Goal: Transaction & Acquisition: Purchase product/service

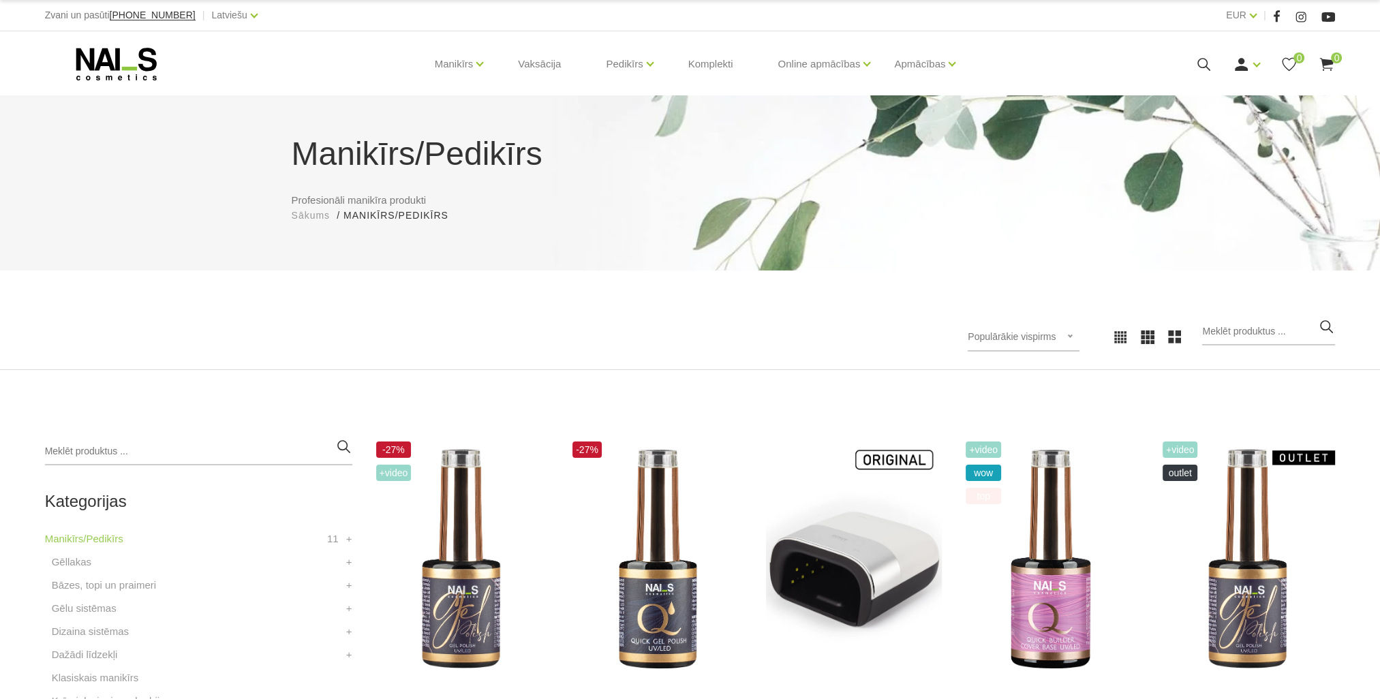
click at [1211, 57] on icon at bounding box center [1203, 64] width 17 height 17
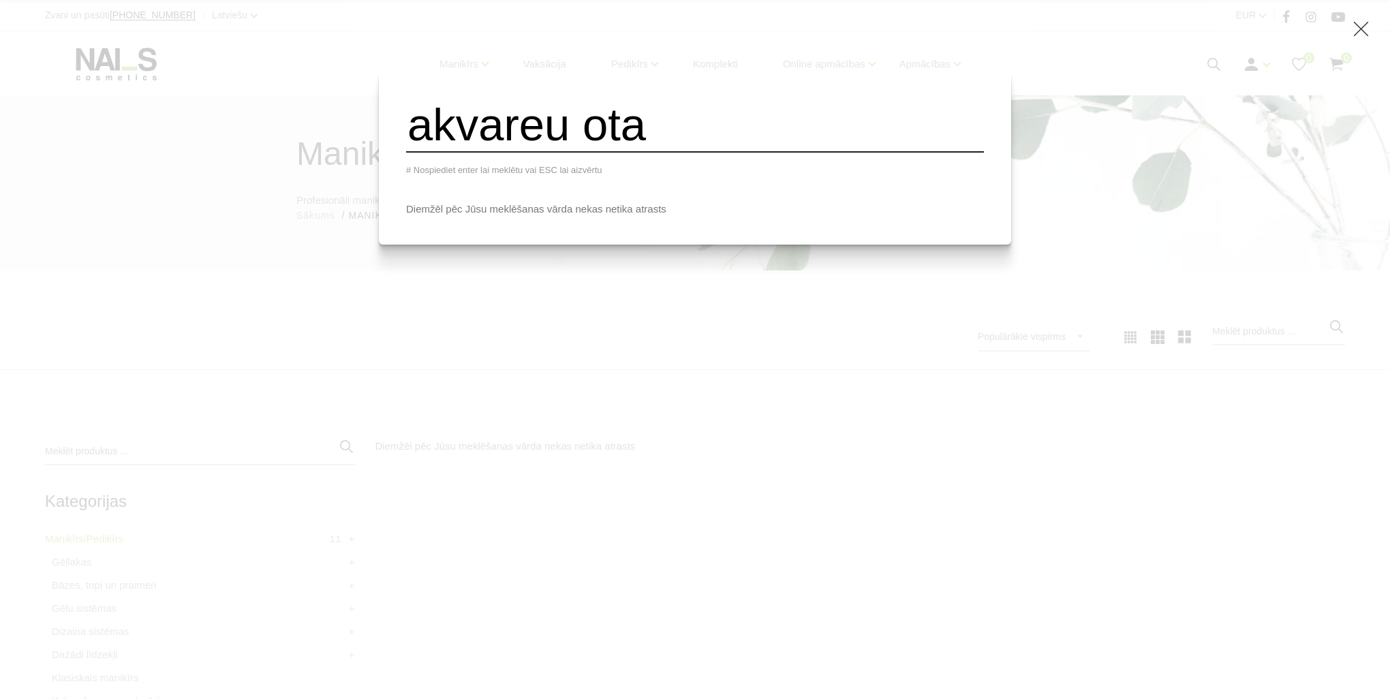
type input "akvareu ota"
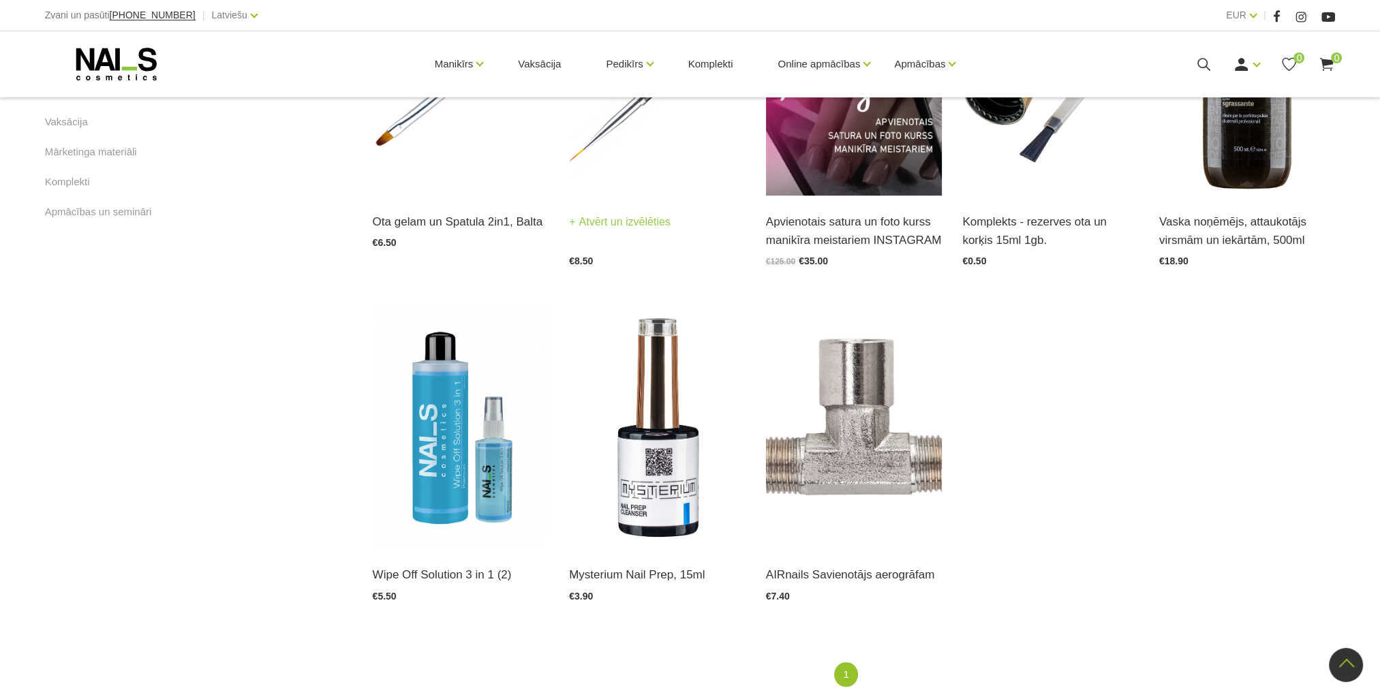
scroll to position [681, 0]
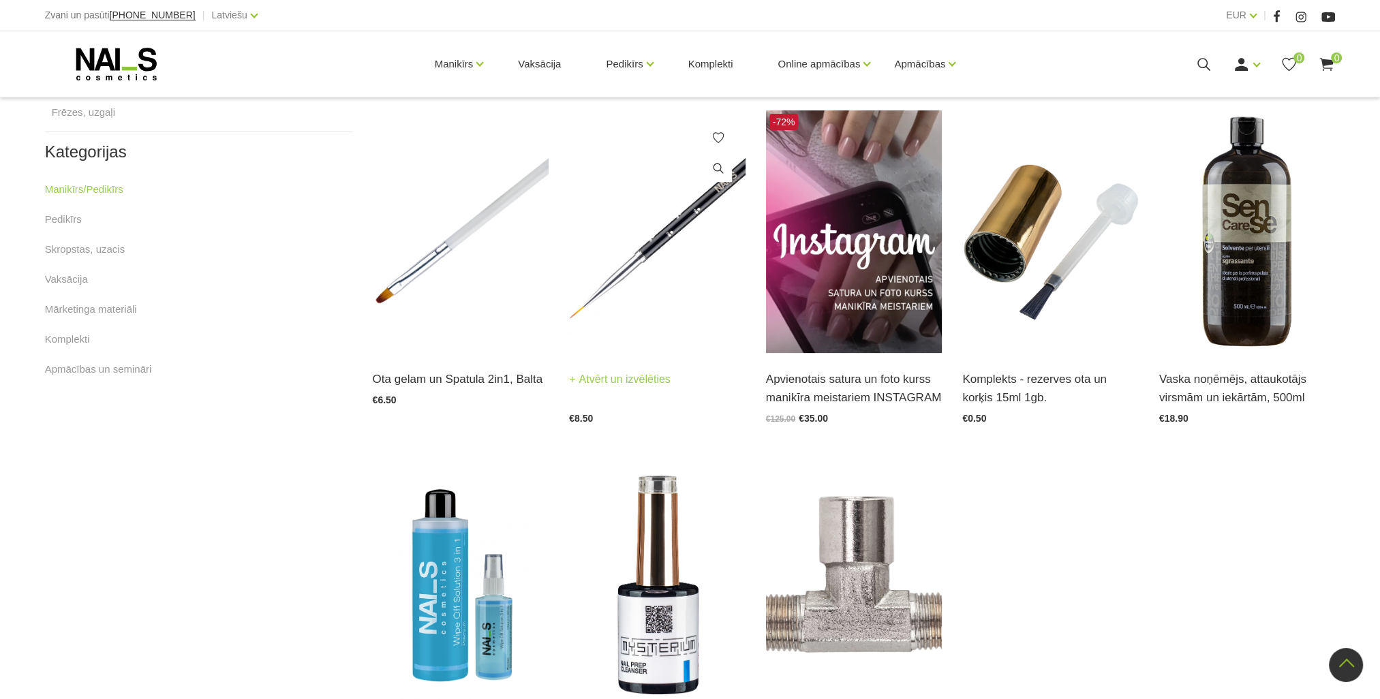
click at [672, 263] on img at bounding box center [657, 231] width 176 height 243
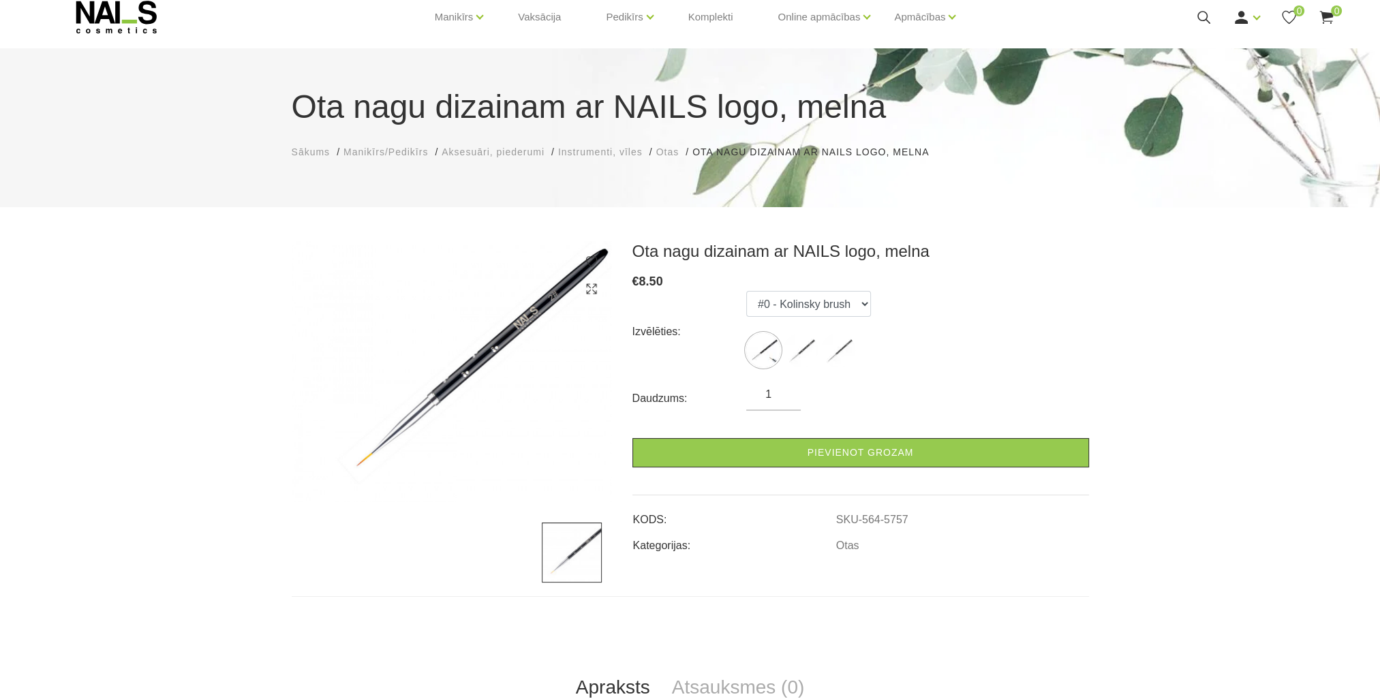
scroll to position [68, 0]
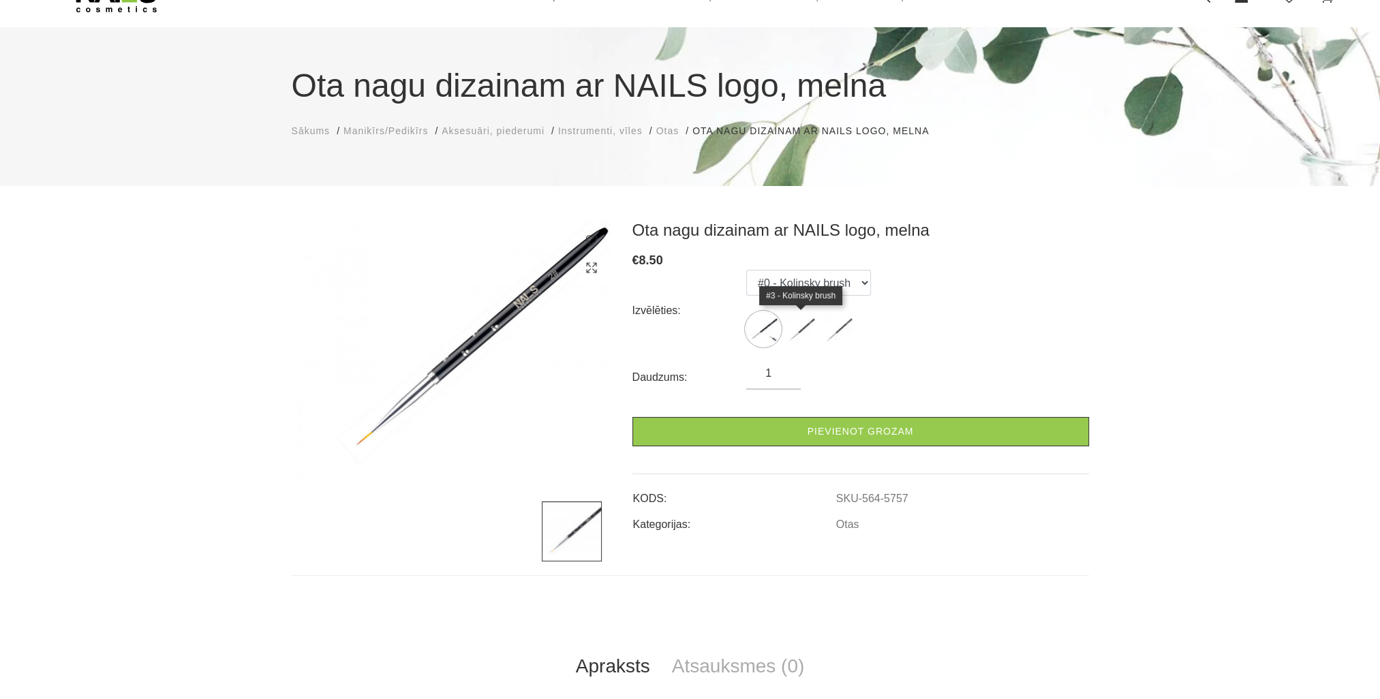
click at [798, 327] on img at bounding box center [800, 329] width 34 height 34
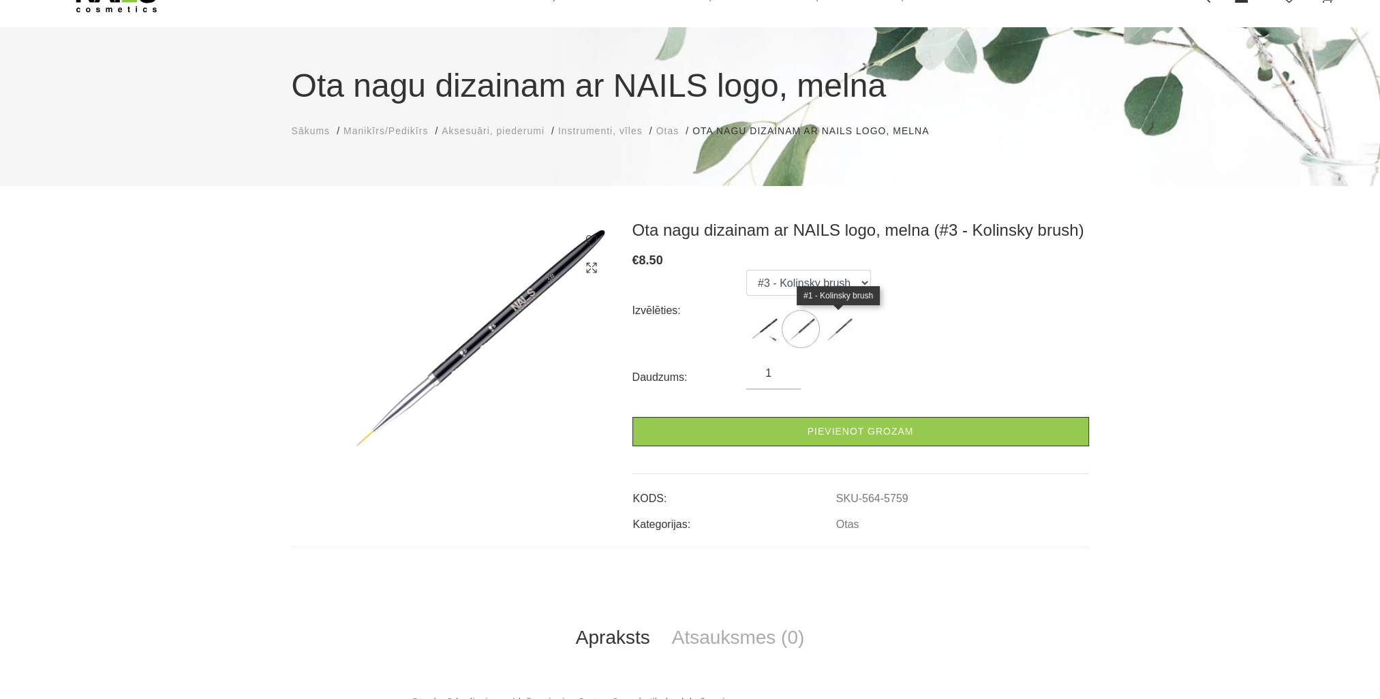
click at [837, 335] on img at bounding box center [838, 329] width 34 height 34
click at [771, 328] on img at bounding box center [763, 329] width 34 height 34
select select "5757"
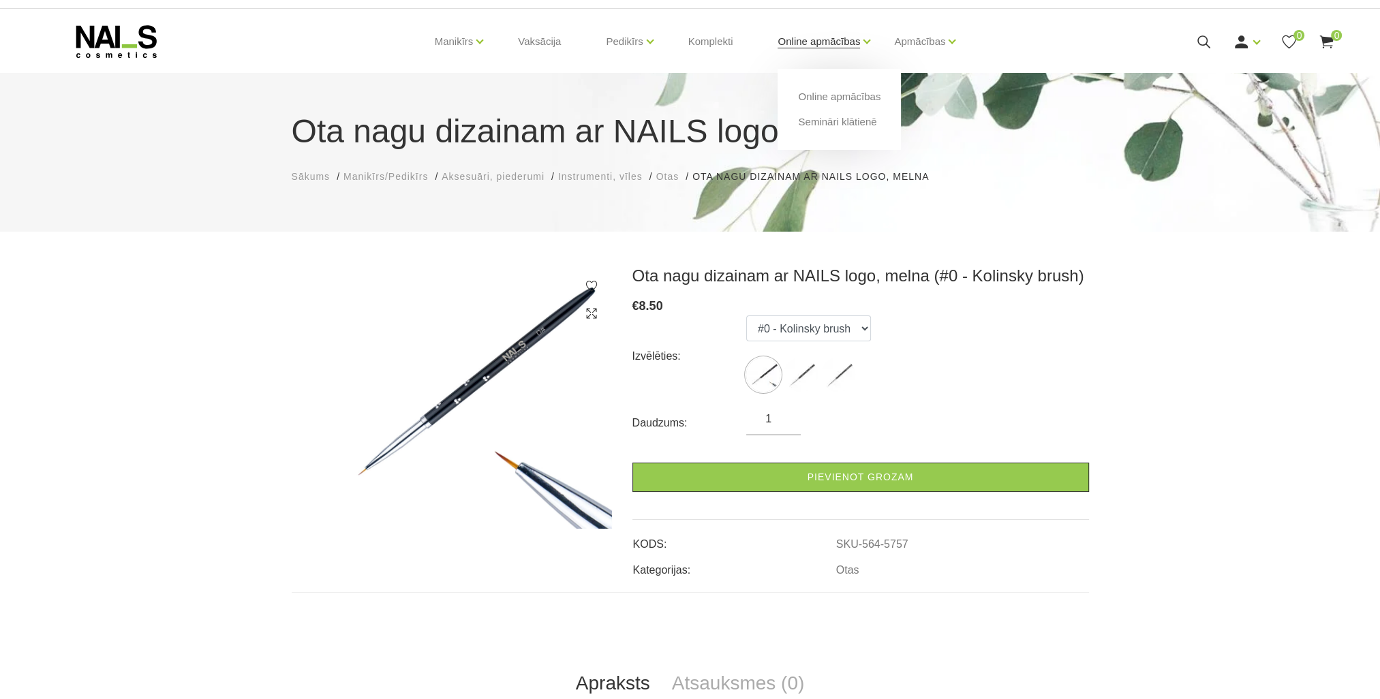
scroll to position [0, 0]
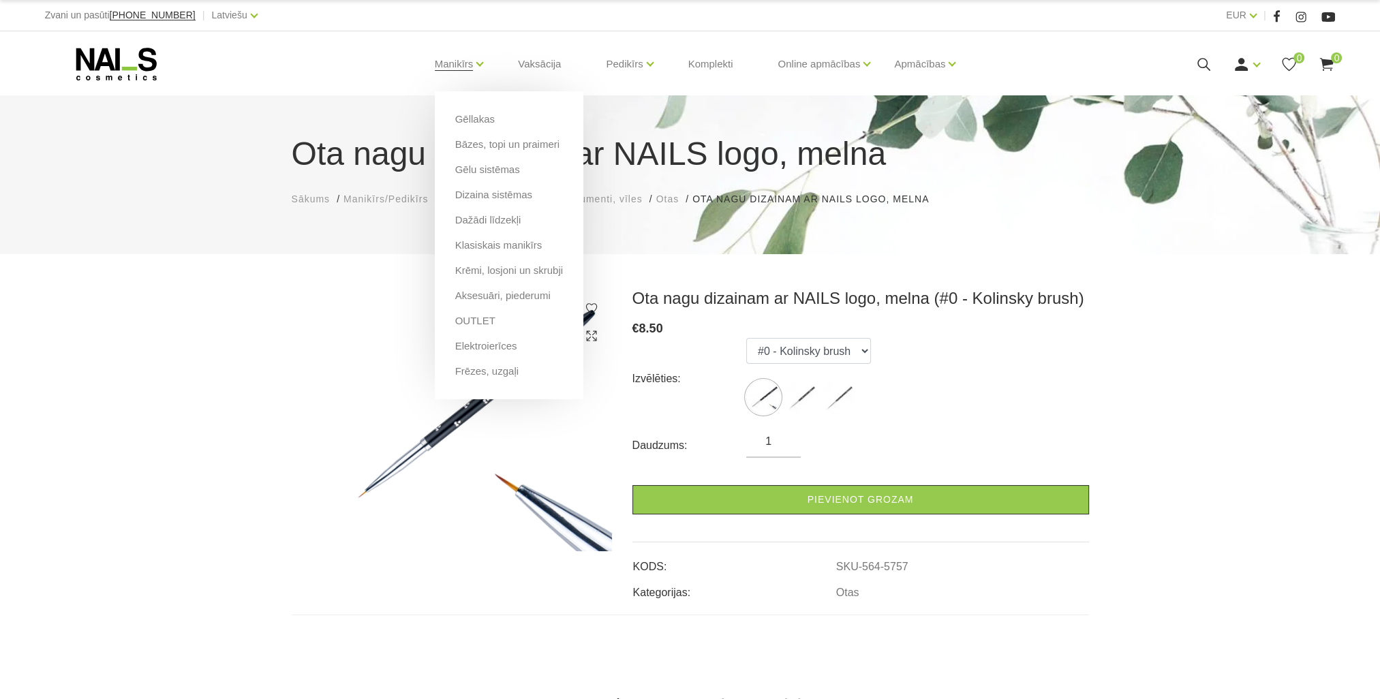
click at [506, 307] on li "Aksesuāri, piederumi" at bounding box center [509, 300] width 108 height 25
click at [511, 301] on link "Aksesuāri, piederumi" at bounding box center [502, 295] width 95 height 15
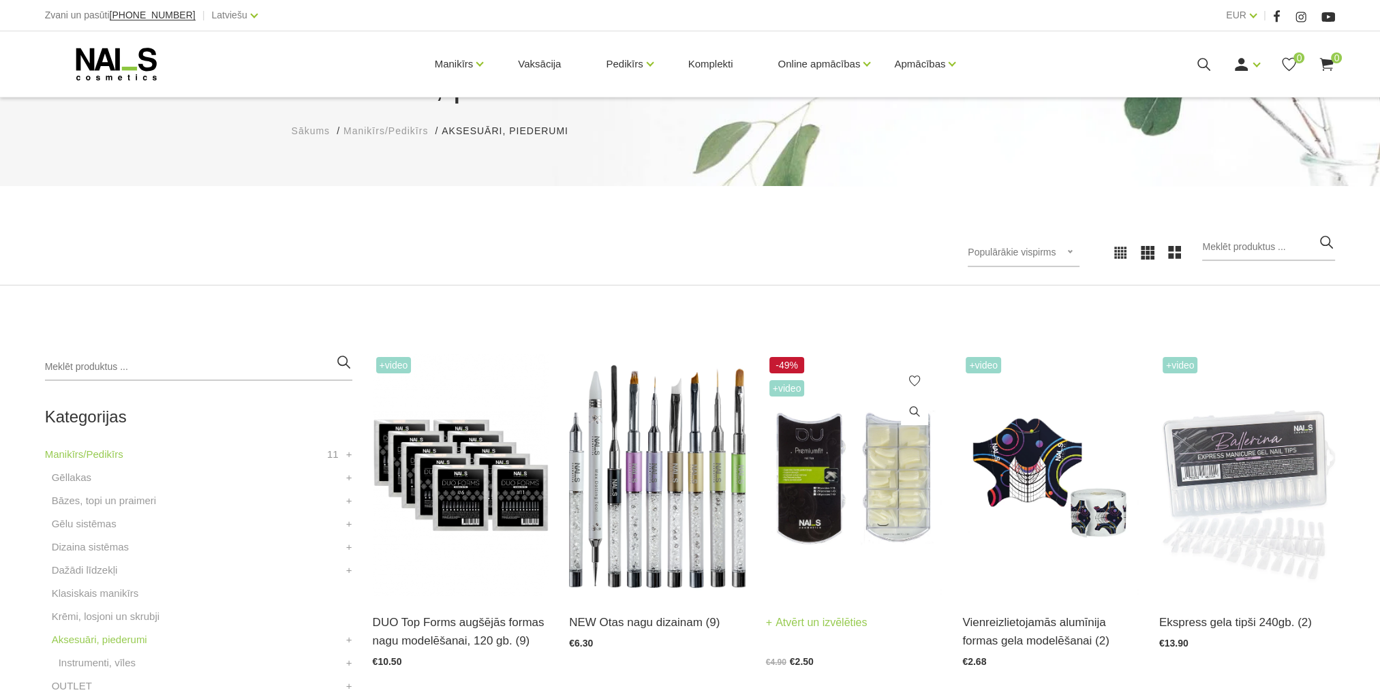
scroll to position [136, 0]
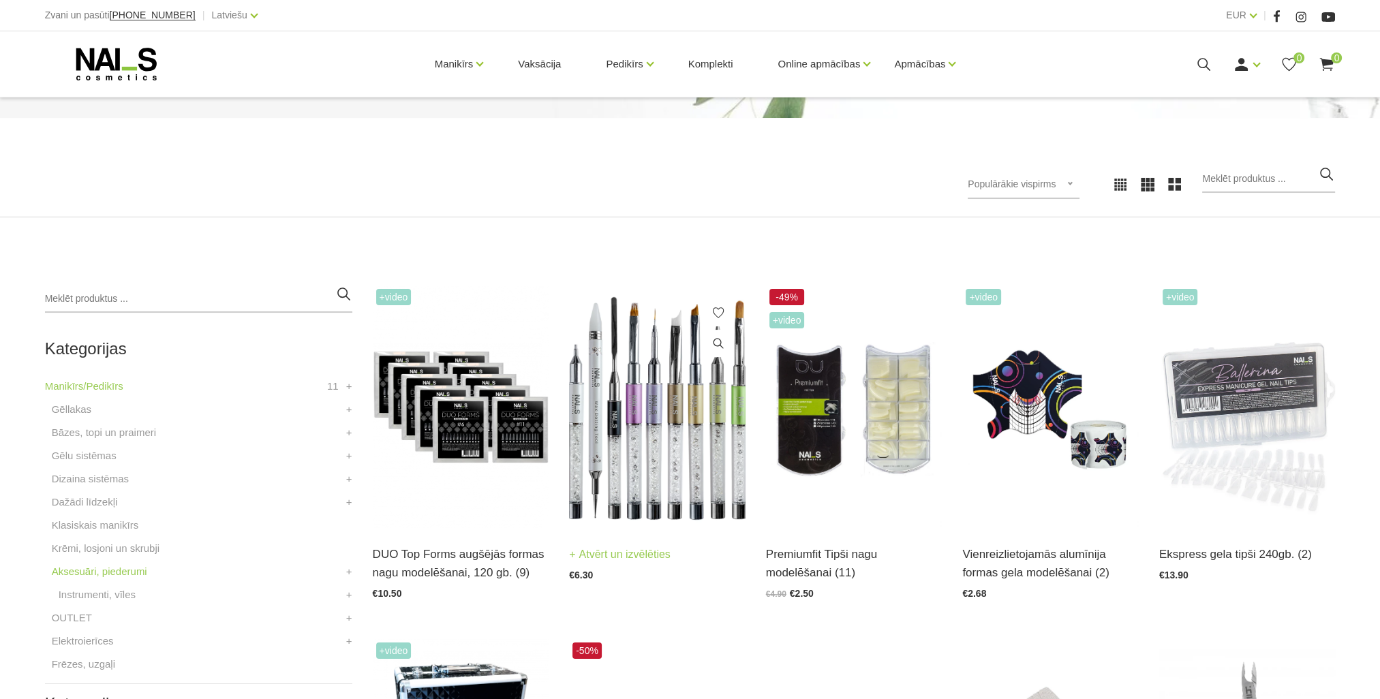
click at [654, 425] on img at bounding box center [657, 406] width 176 height 243
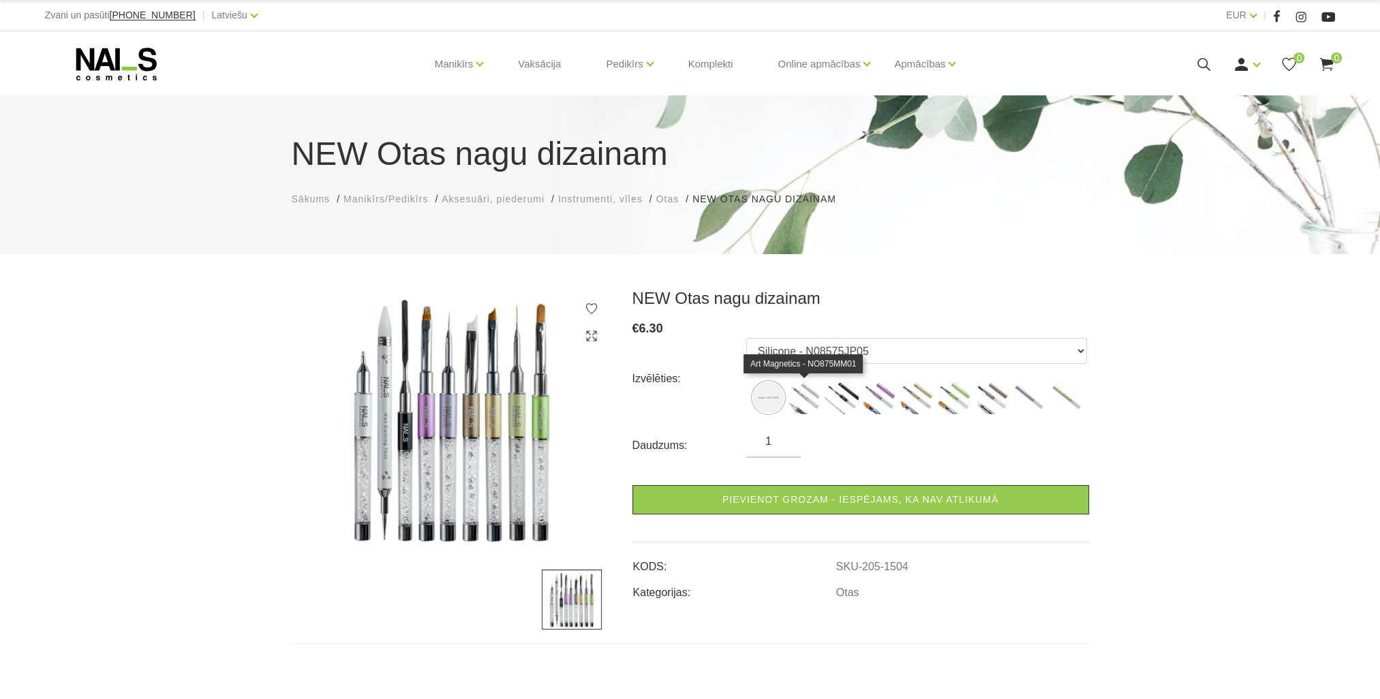
click at [798, 400] on img at bounding box center [804, 397] width 34 height 34
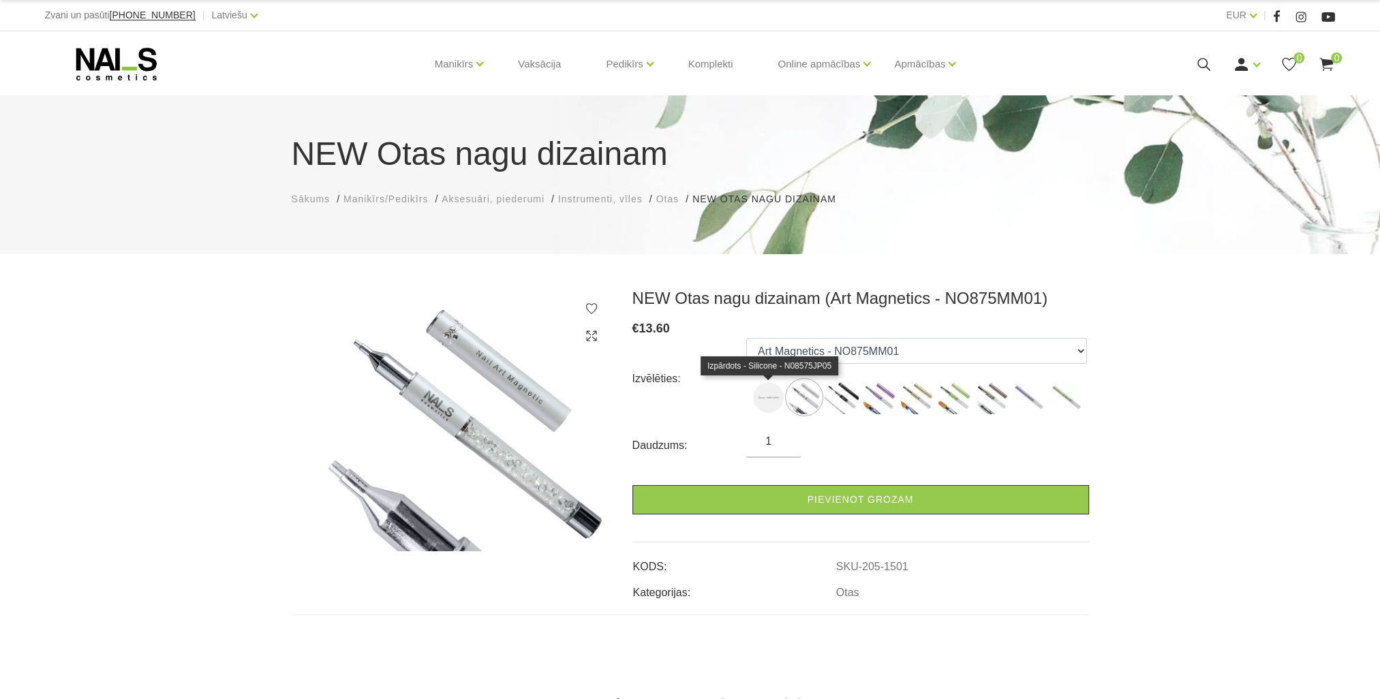
click at [772, 393] on img at bounding box center [768, 397] width 31 height 31
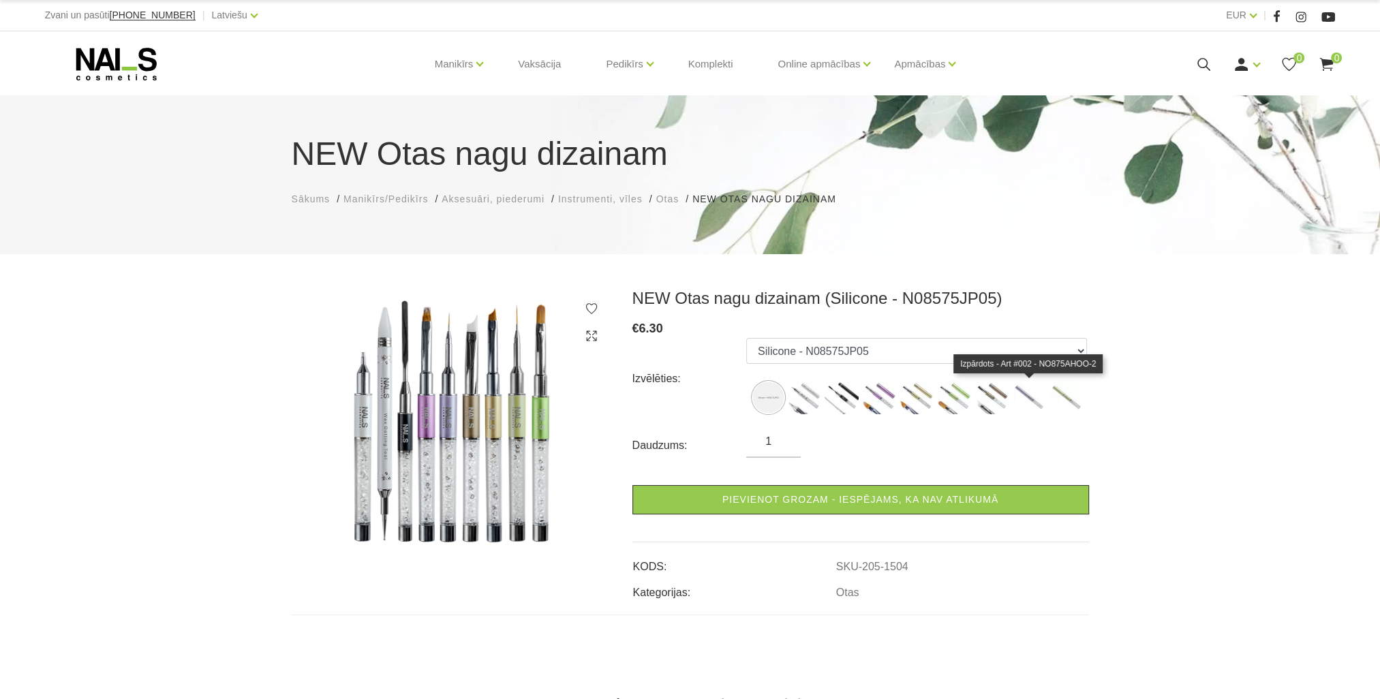
click at [1029, 394] on img at bounding box center [1029, 397] width 34 height 34
select select "1497"
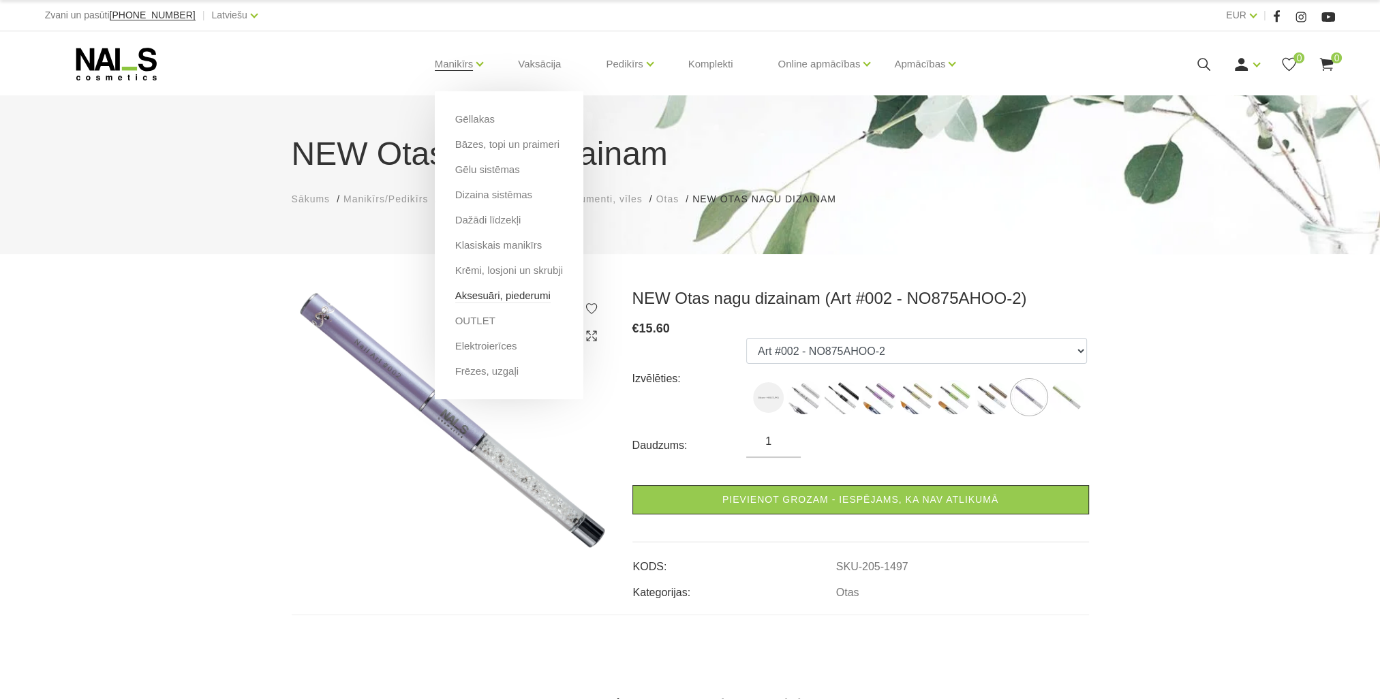
click at [495, 294] on link "Aksesuāri, piederumi" at bounding box center [502, 295] width 95 height 15
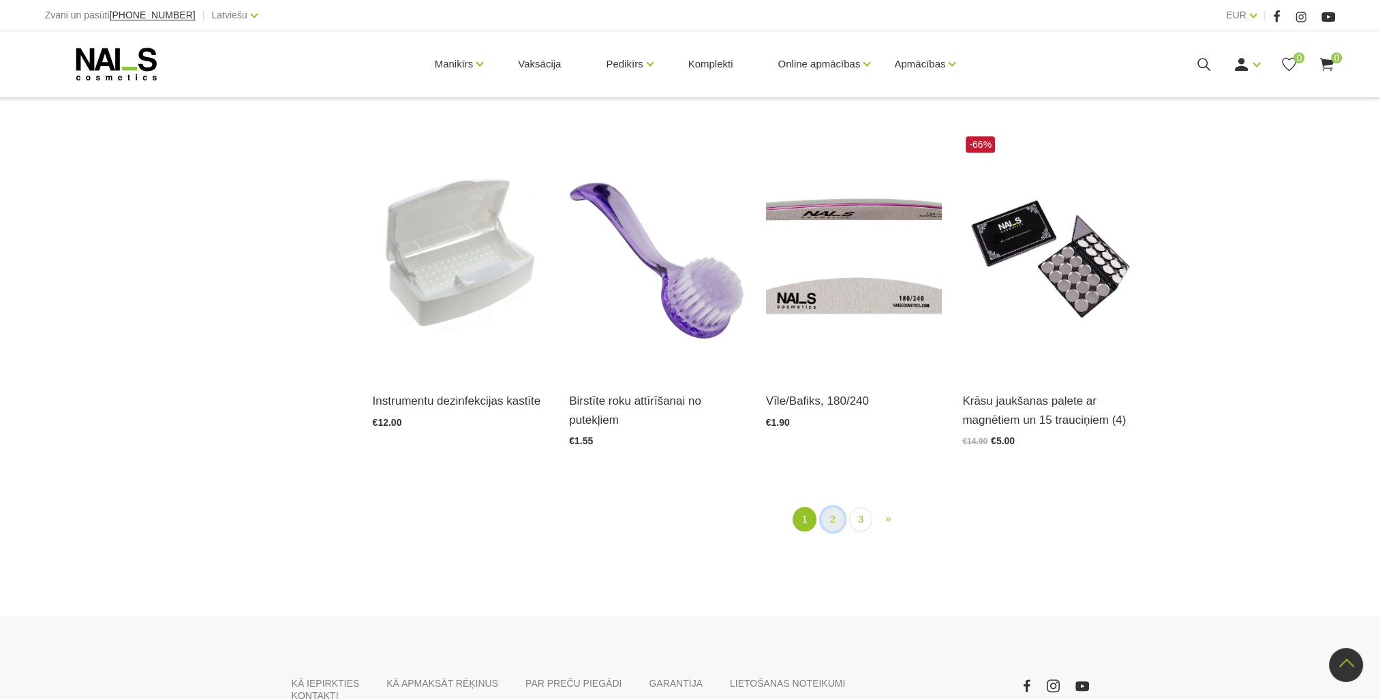
click at [826, 522] on link "2" at bounding box center [832, 519] width 23 height 25
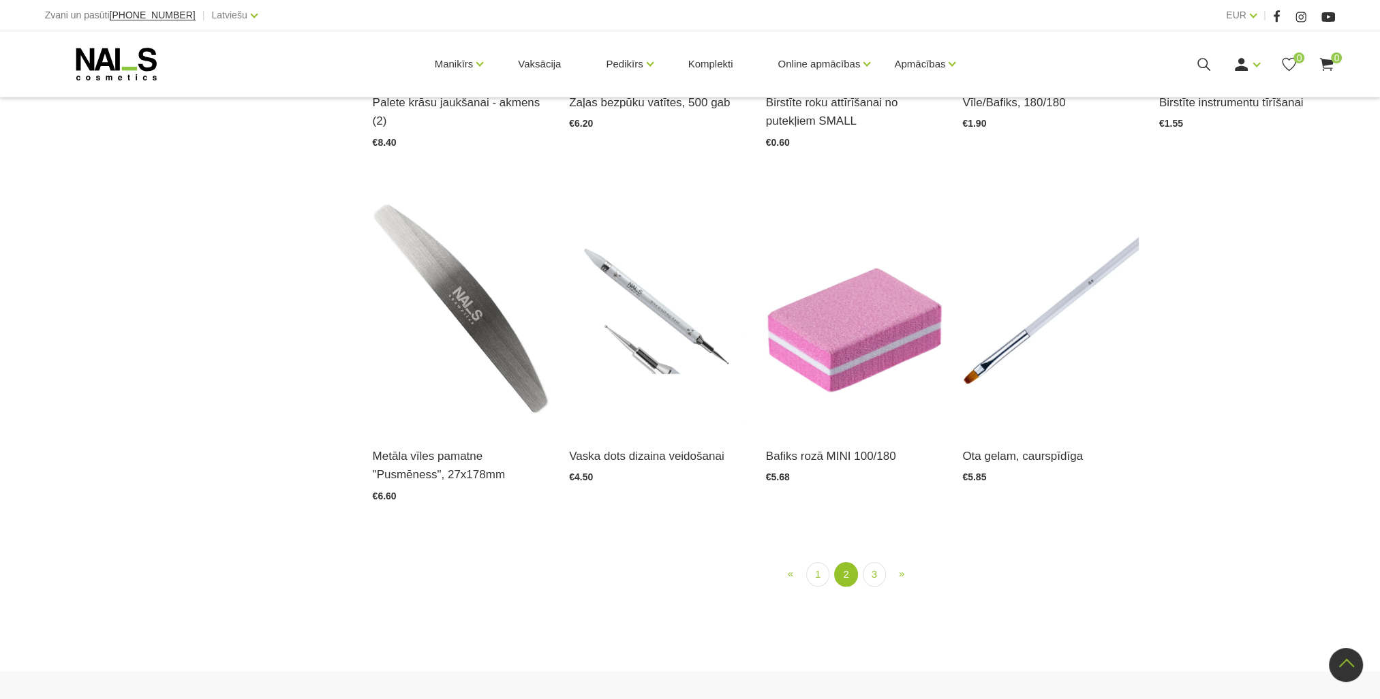
scroll to position [1572, 0]
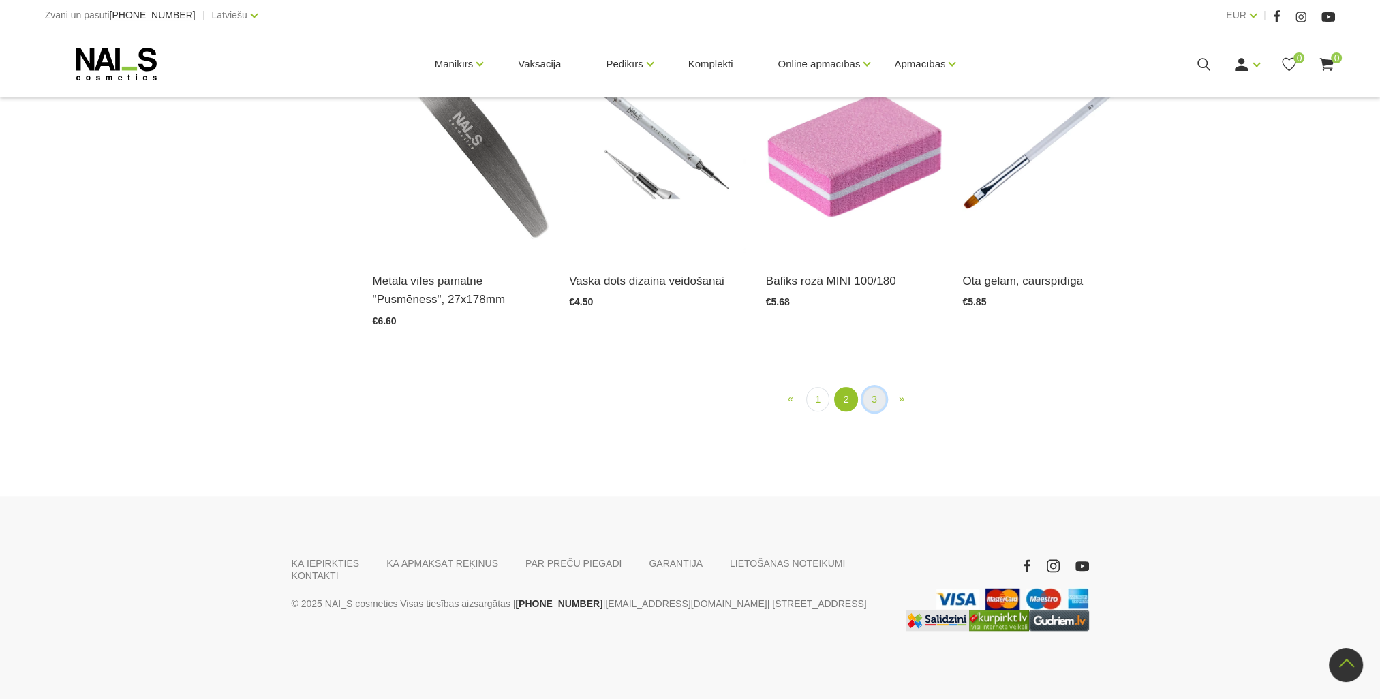
click at [872, 412] on link "3" at bounding box center [874, 399] width 23 height 25
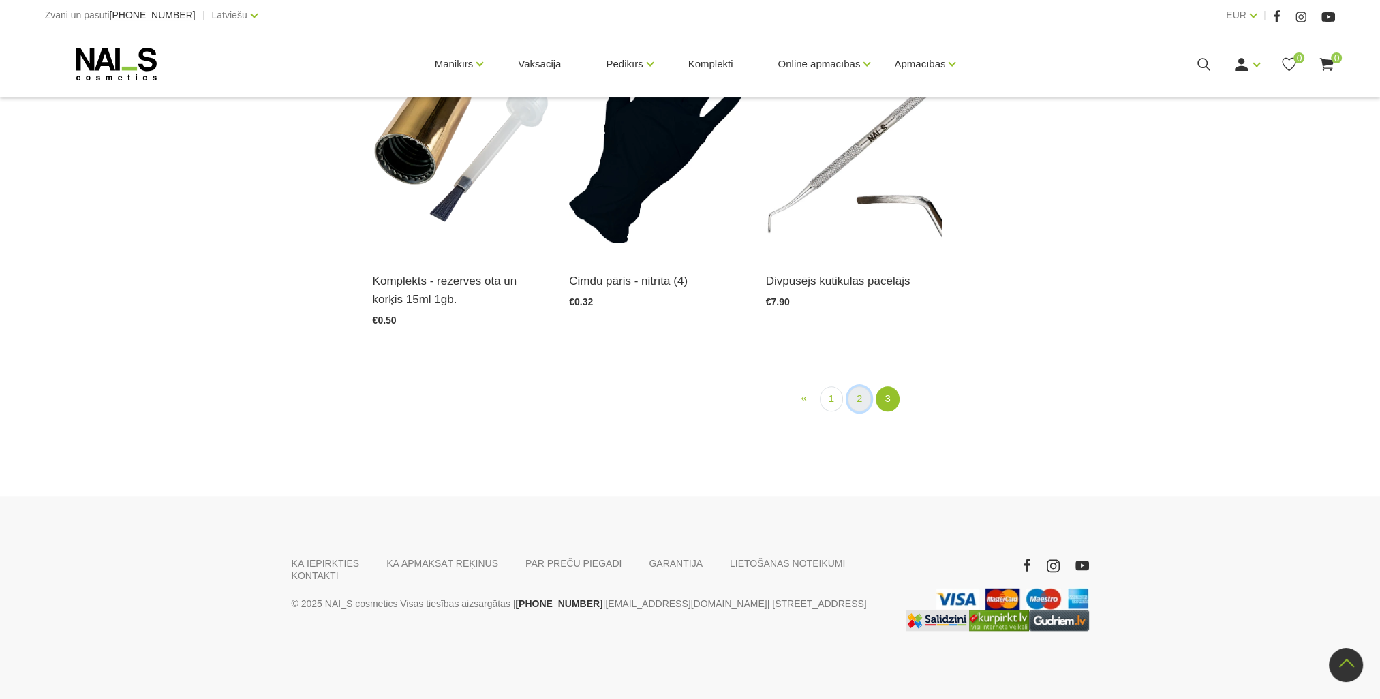
click at [854, 412] on link "2" at bounding box center [859, 398] width 23 height 25
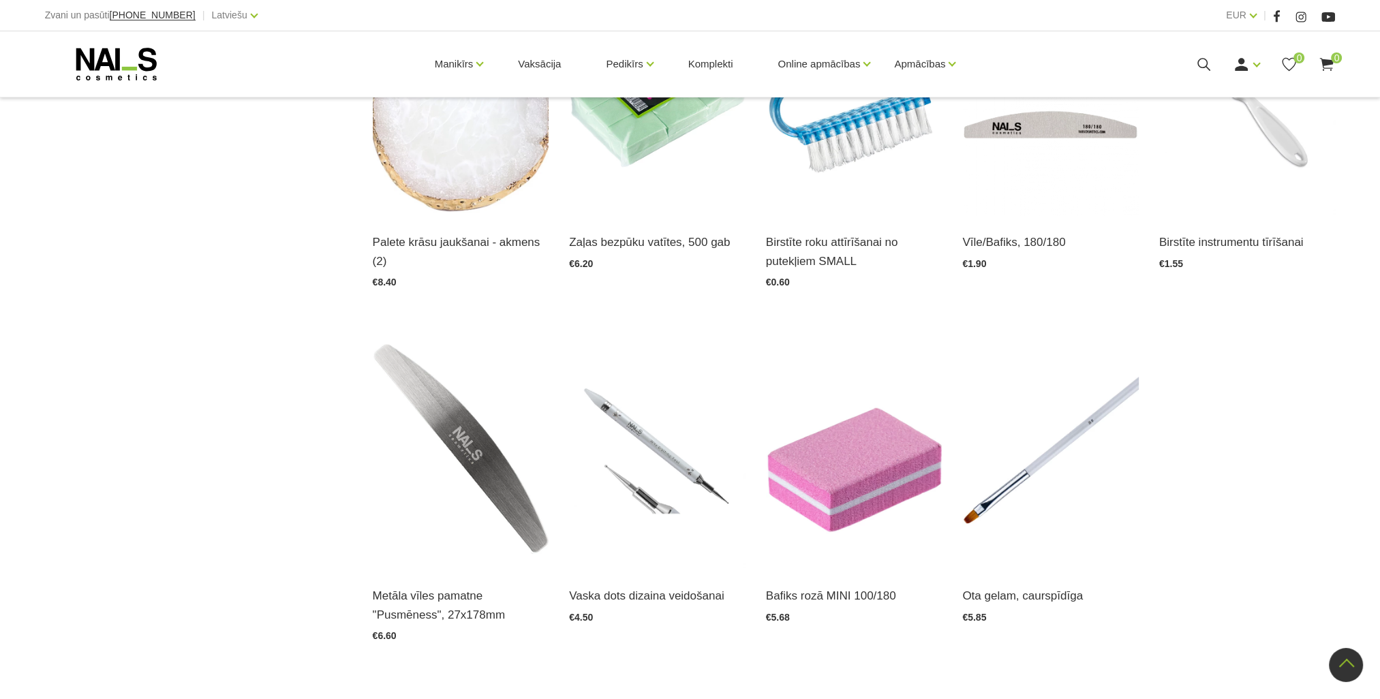
scroll to position [1709, 0]
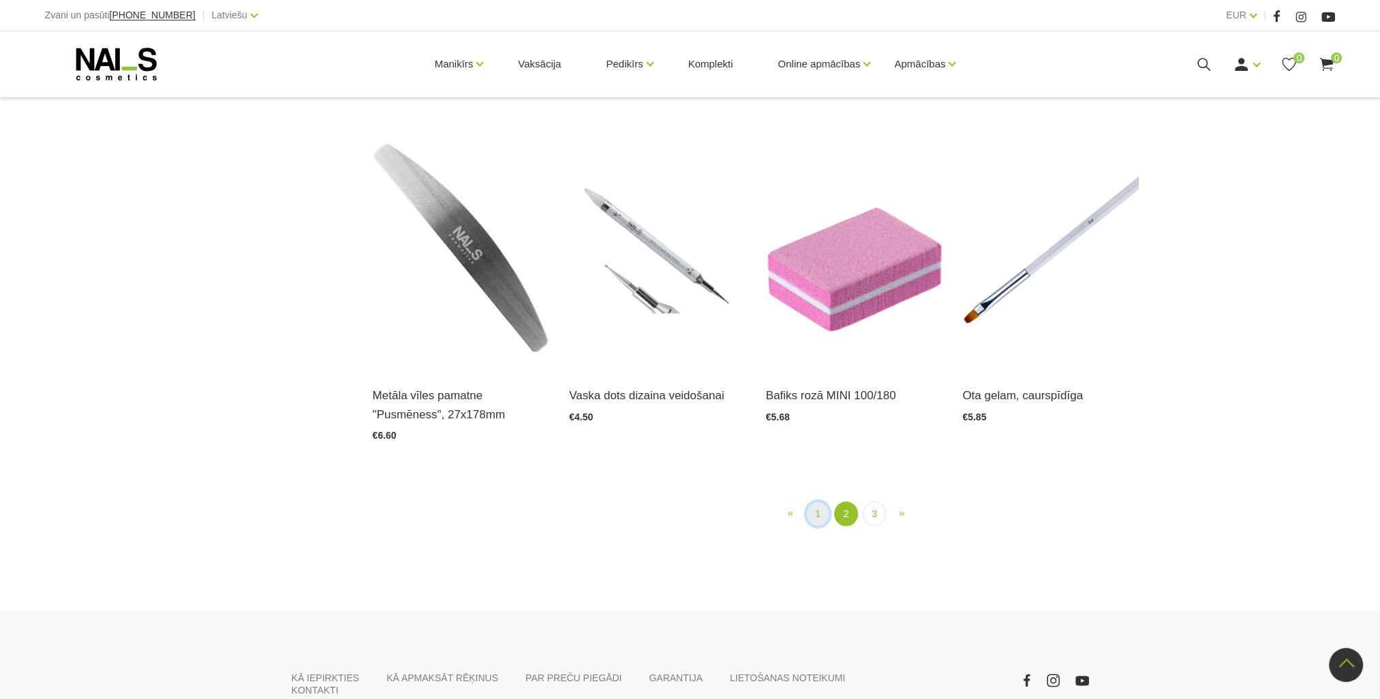
click at [811, 515] on link "1" at bounding box center [817, 513] width 23 height 25
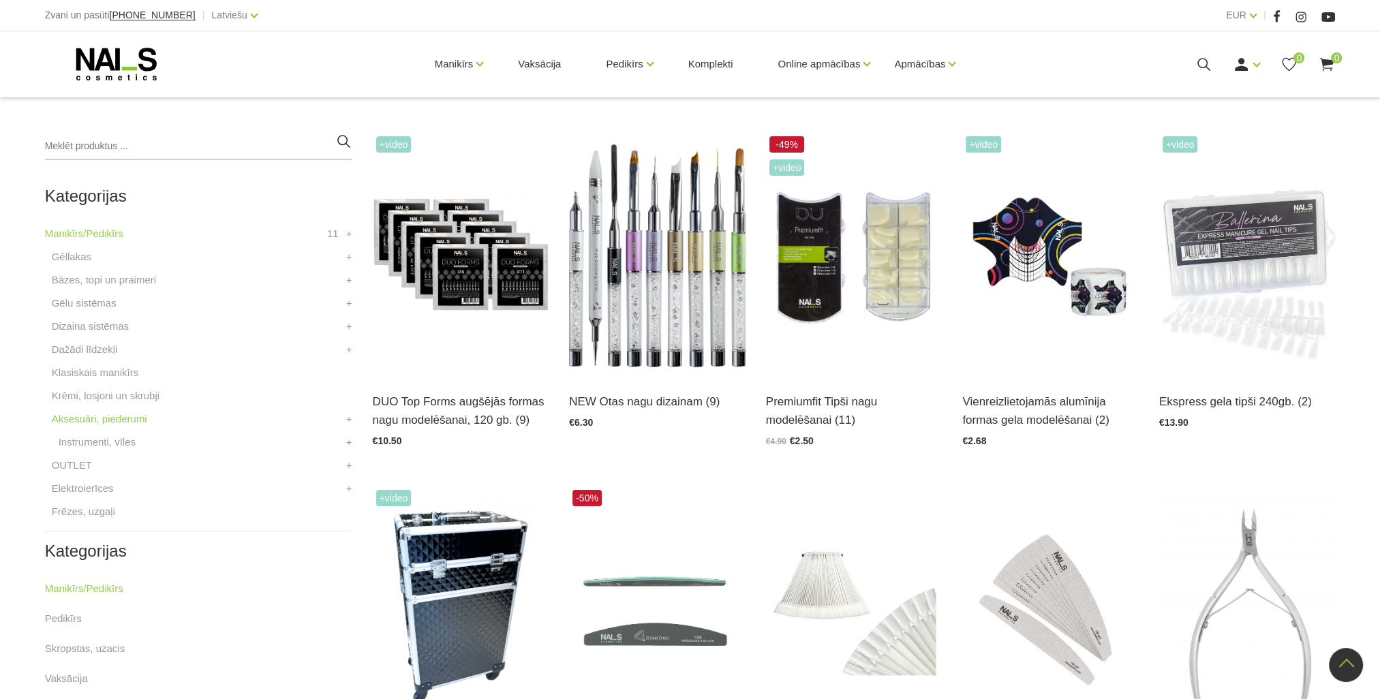
scroll to position [278, 0]
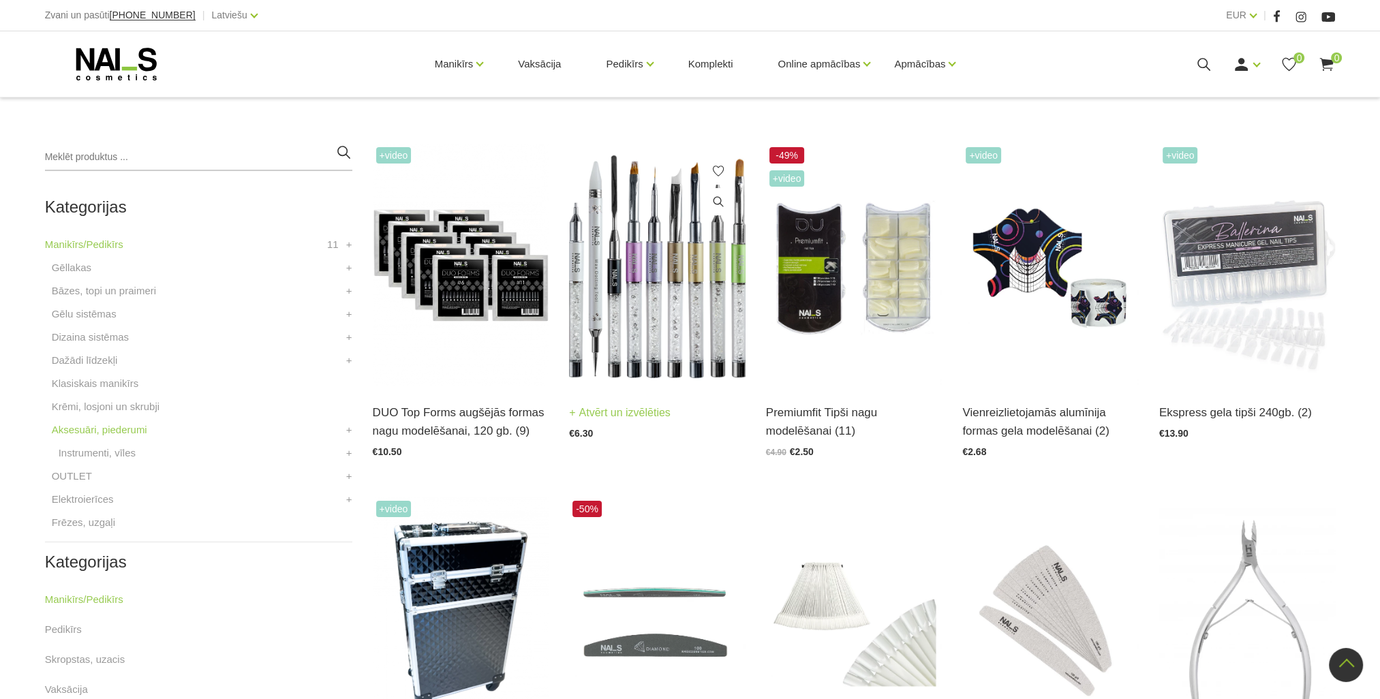
click at [632, 272] on img at bounding box center [657, 265] width 176 height 243
